Goal: Task Accomplishment & Management: Use online tool/utility

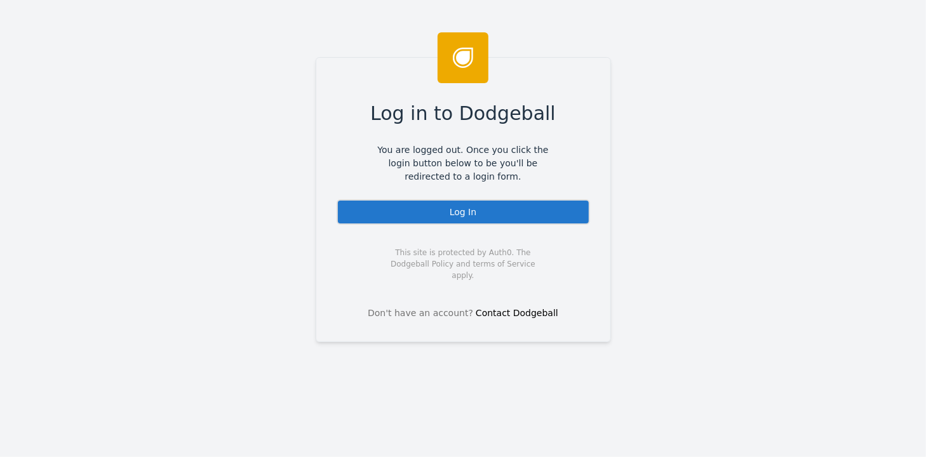
click at [447, 213] on div "Log In" at bounding box center [462, 211] width 253 height 25
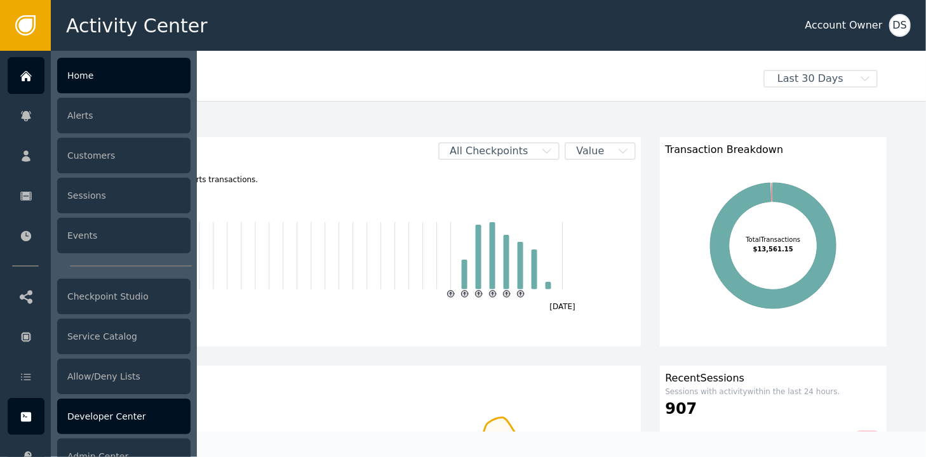
click at [92, 410] on div "Developer Center" at bounding box center [123, 417] width 133 height 36
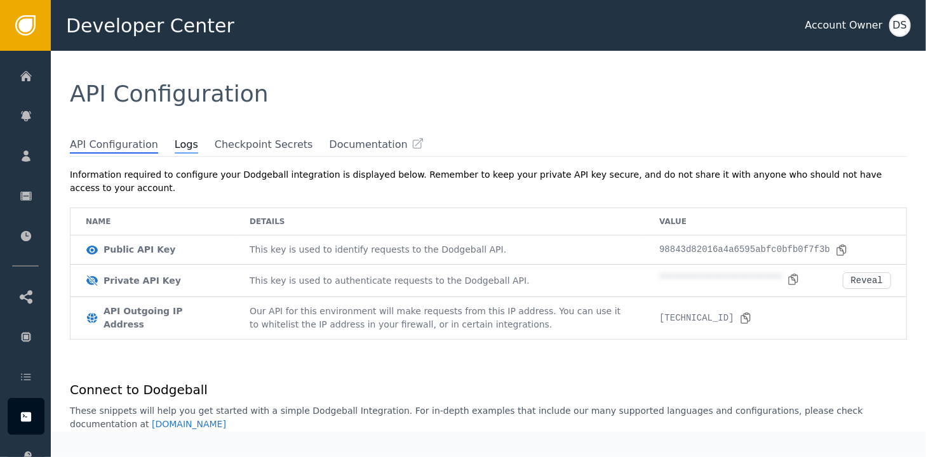
click at [175, 142] on span "Logs" at bounding box center [186, 145] width 23 height 17
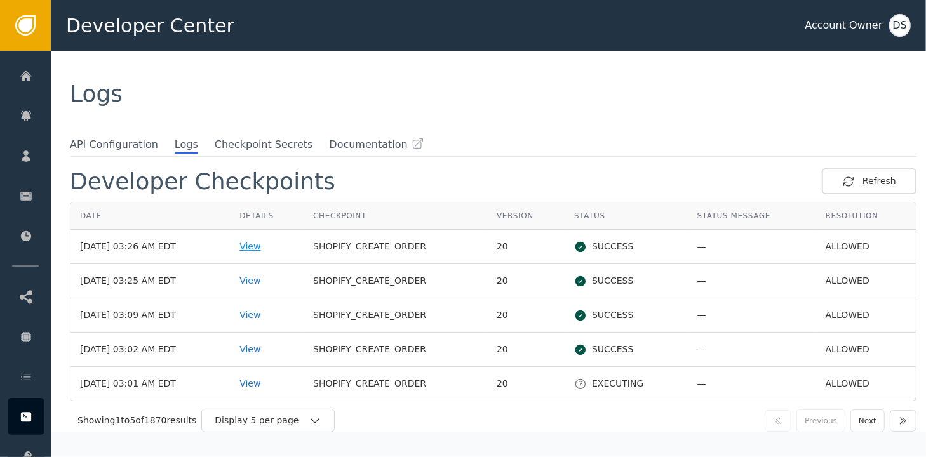
click at [270, 246] on div "View" at bounding box center [266, 246] width 55 height 13
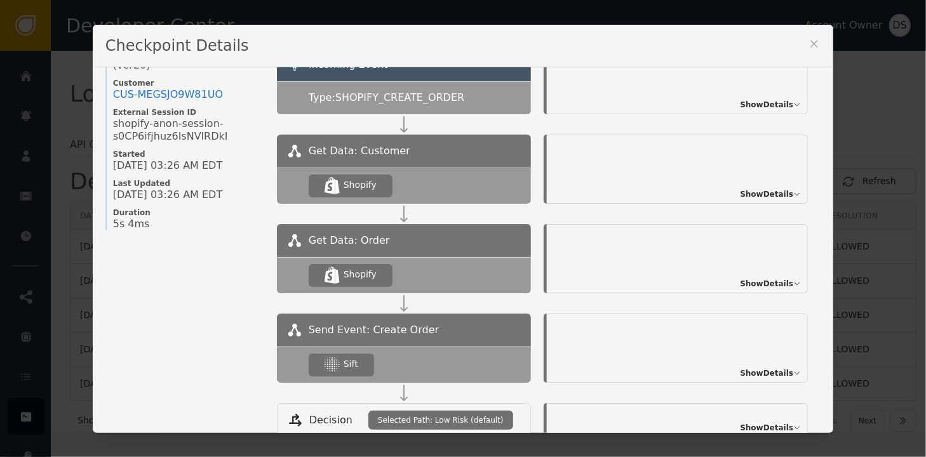
scroll to position [63, 0]
click at [758, 102] on span "Show Details" at bounding box center [766, 105] width 53 height 11
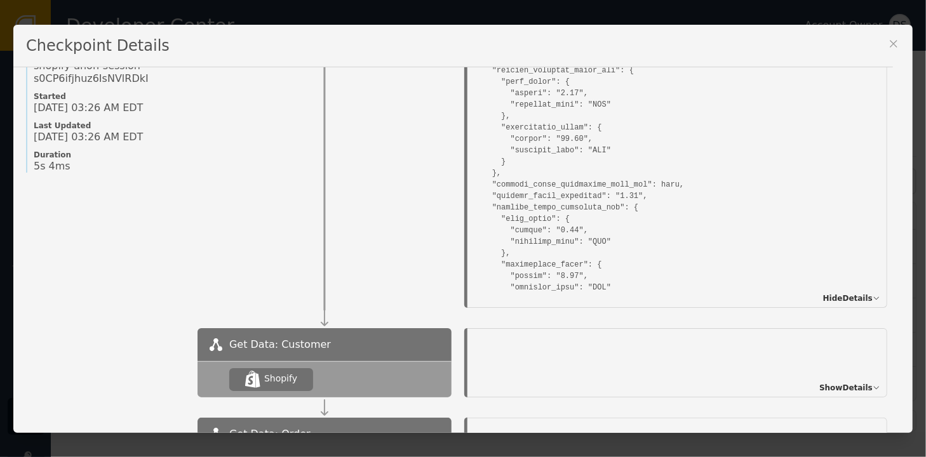
scroll to position [0, 0]
